Goal: Communication & Community: Answer question/provide support

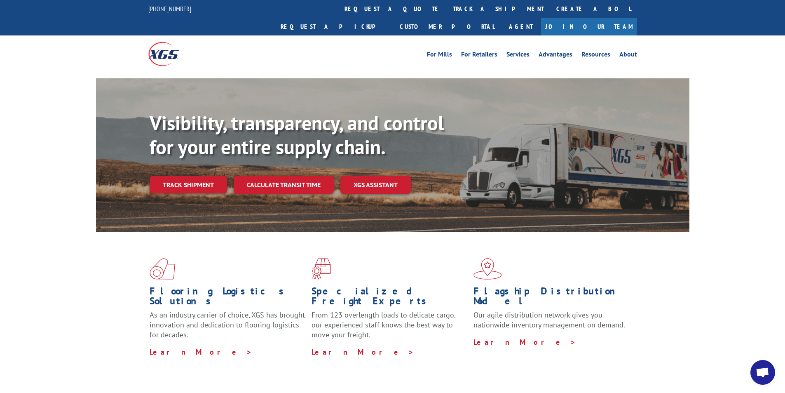
click at [767, 374] on span "Open chat" at bounding box center [763, 373] width 14 height 12
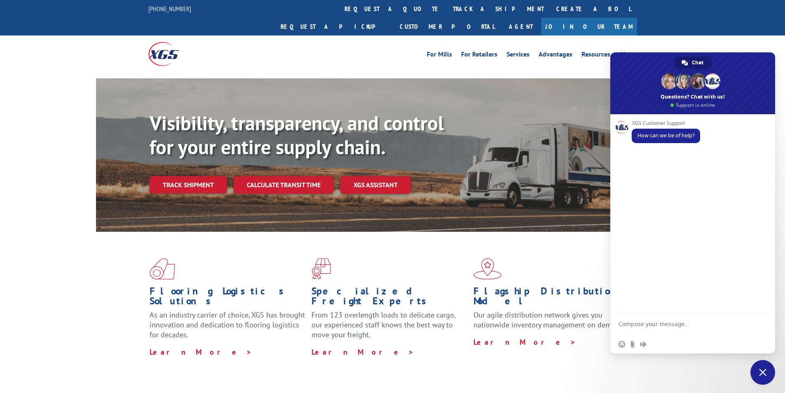
click at [653, 321] on textarea "Compose your message..." at bounding box center [684, 327] width 130 height 15
paste textarea "Hello My name is [PERSON_NAME] from Tforce Worldwide [PHONE_NUMBER] Email [EMAI…"
type textarea "Hello My name is [PERSON_NAME] from Tforce Worldwide [PHONE_NUMBER] Email [EMAI…"
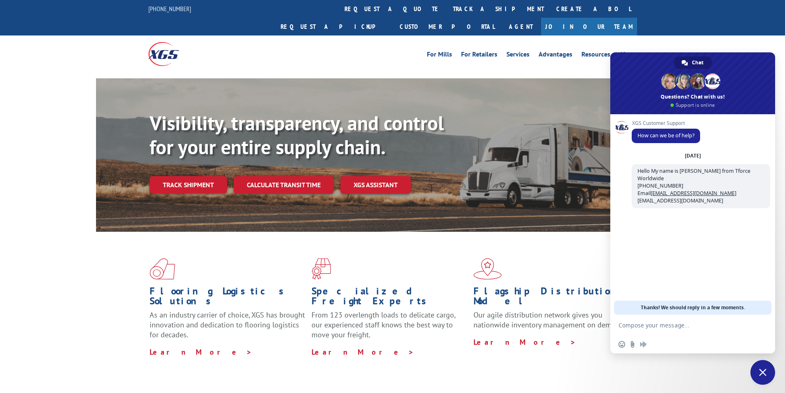
click at [648, 321] on form at bounding box center [684, 325] width 130 height 22
click at [646, 326] on textarea "Compose your message..." at bounding box center [684, 324] width 130 height 7
paste textarea "Good morning. I would appreciate an update on the scheduled pickups"
click at [691, 333] on textarea "Good morning. I would appreciate an update on the scheduled pickups" at bounding box center [684, 327] width 130 height 15
paste textarea "COR99889002"
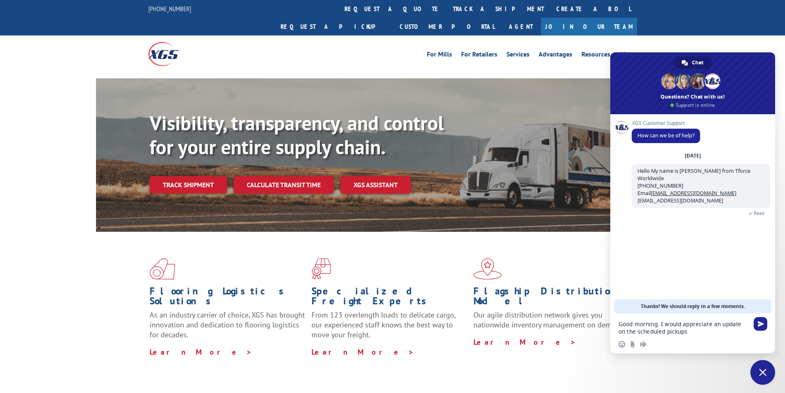
type textarea "Good morning. I would appreciate an update on the scheduled pickups COR99889002"
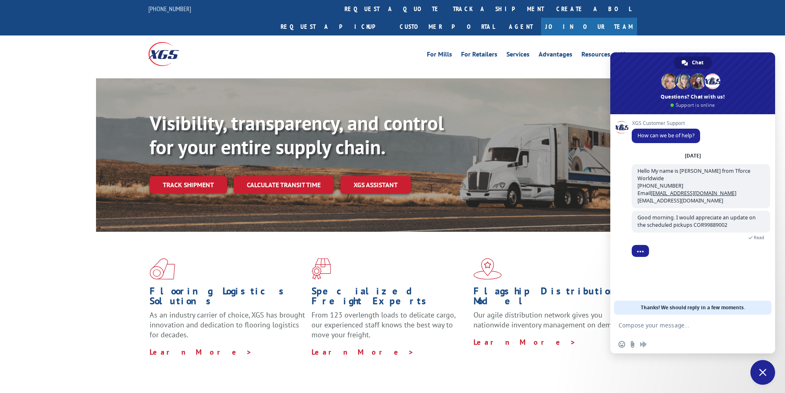
click at [684, 324] on textarea "Compose your message..." at bounding box center [684, 324] width 130 height 7
paste textarea "[PERSON_NAME] GRINDING CO. [STREET_ADDRESS] Contact : [PERSON_NAME] Contact Typ…"
type textarea "[PERSON_NAME] GRINDING CO. [STREET_ADDRESS] Contact : [PERSON_NAME] Contact Typ…"
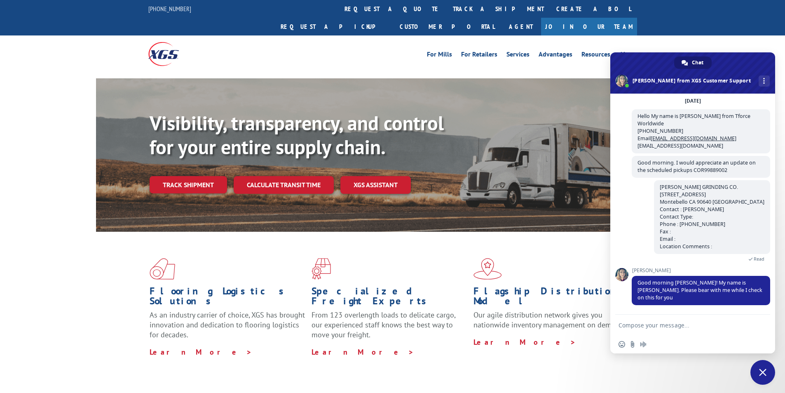
scroll to position [27, 0]
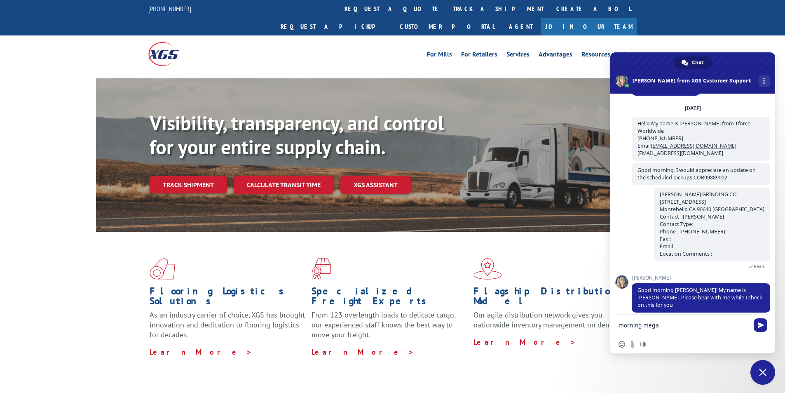
type textarea "morning [PERSON_NAME]"
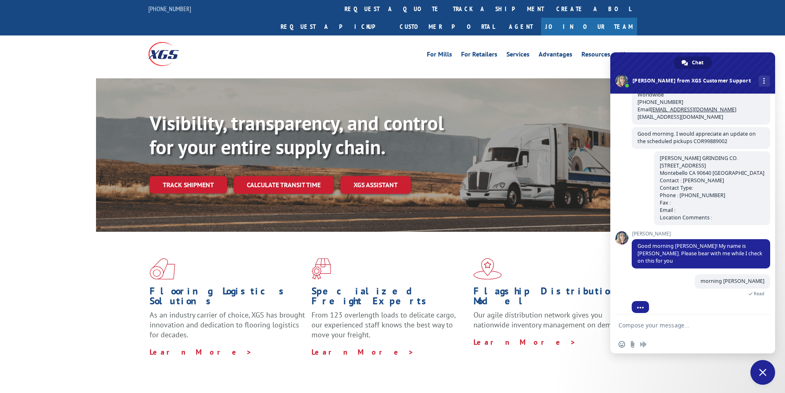
scroll to position [90, 0]
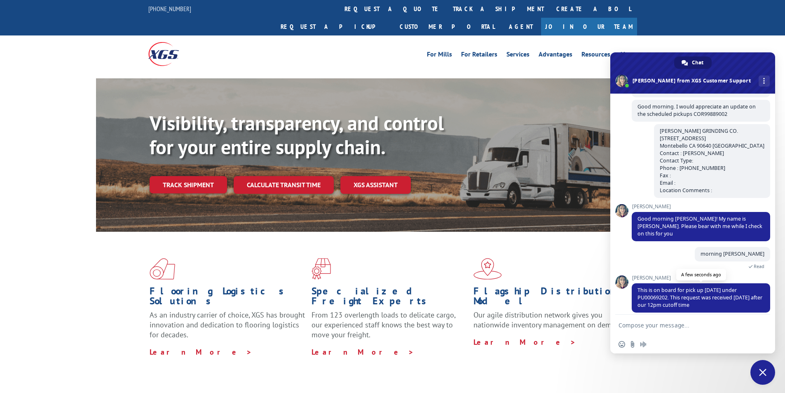
drag, startPoint x: 639, startPoint y: 282, endPoint x: 718, endPoint y: 299, distance: 81.3
click at [718, 299] on span "This is on board for pick up [DATE] under PU00069202. This request was received…" at bounding box center [701, 297] width 138 height 29
copy span "This is on board for pick up [DATE] under PU00069202. This request was received…"
click at [651, 322] on textarea "Compose your message..." at bounding box center [684, 324] width 130 height 7
type textarea "Thank you [PERSON_NAME]"
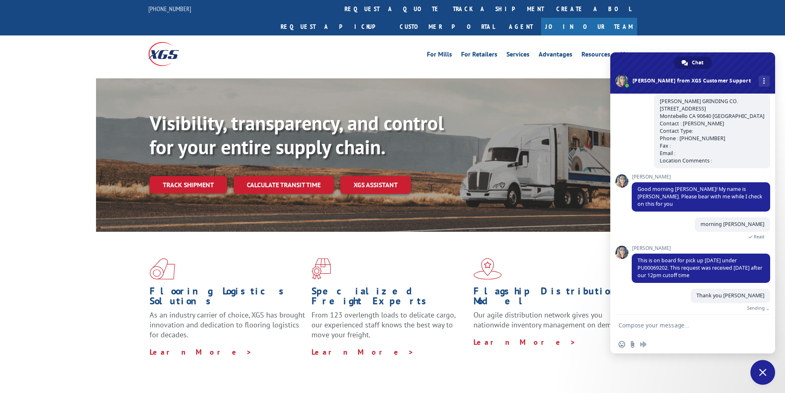
scroll to position [110, 0]
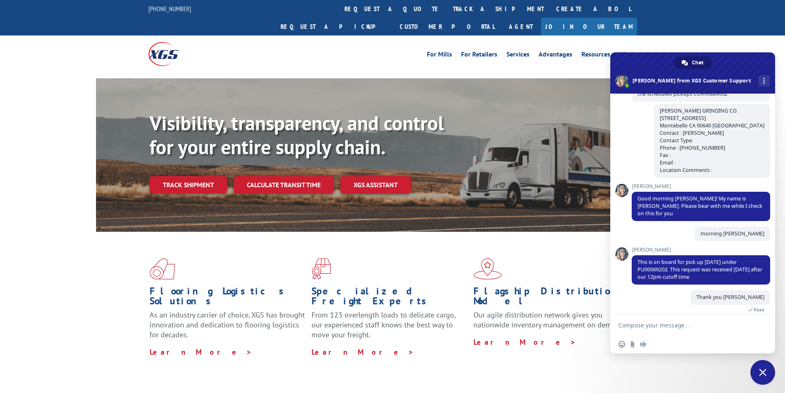
click at [767, 374] on span "Close chat" at bounding box center [762, 372] width 25 height 25
